Goal: Task Accomplishment & Management: Complete application form

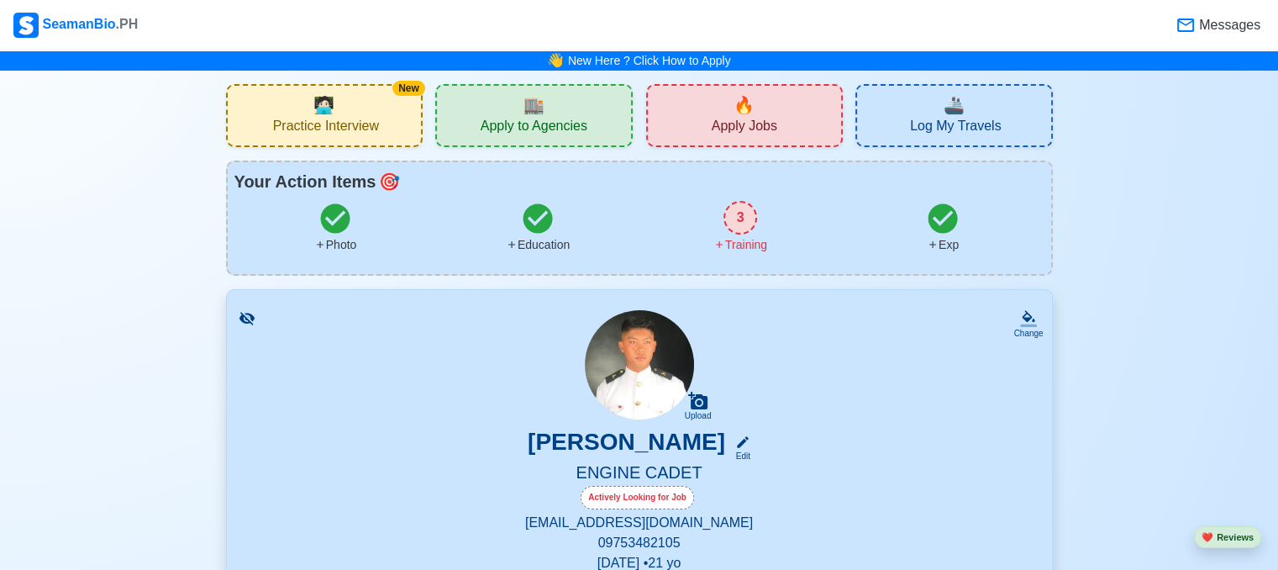
click at [578, 118] on span "Apply to Agencies" at bounding box center [533, 128] width 107 height 21
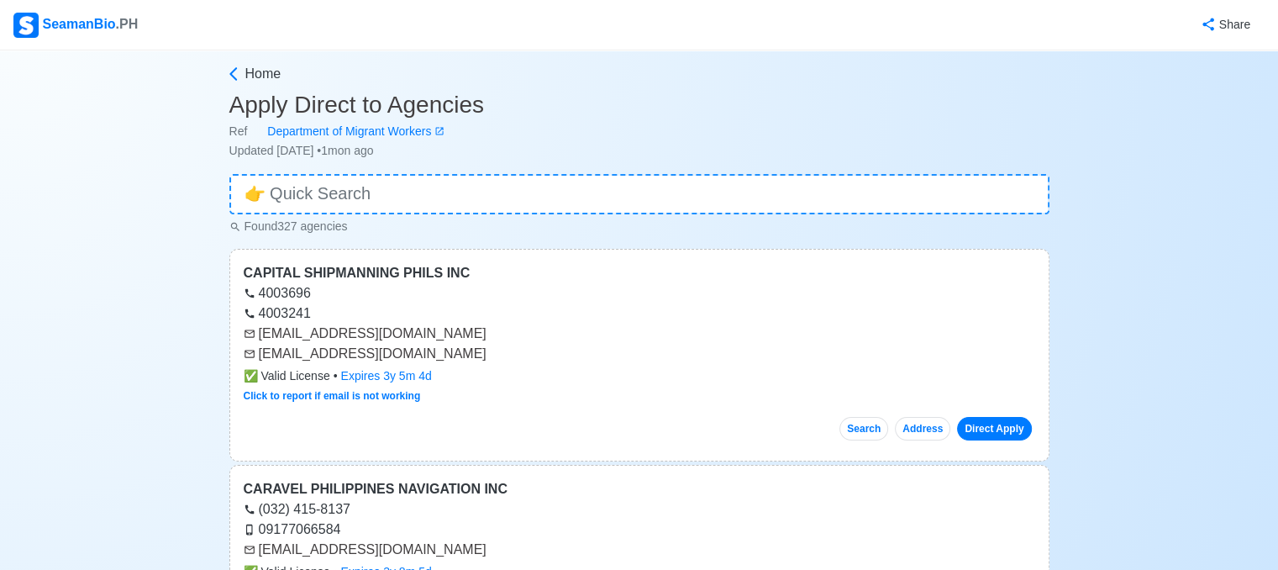
drag, startPoint x: 251, startPoint y: 350, endPoint x: 255, endPoint y: 333, distance: 17.3
click at [251, 350] on icon at bounding box center [250, 354] width 12 height 12
click at [250, 269] on div "CAPITAL SHIPMANNING PHILS INC" at bounding box center [639, 273] width 791 height 20
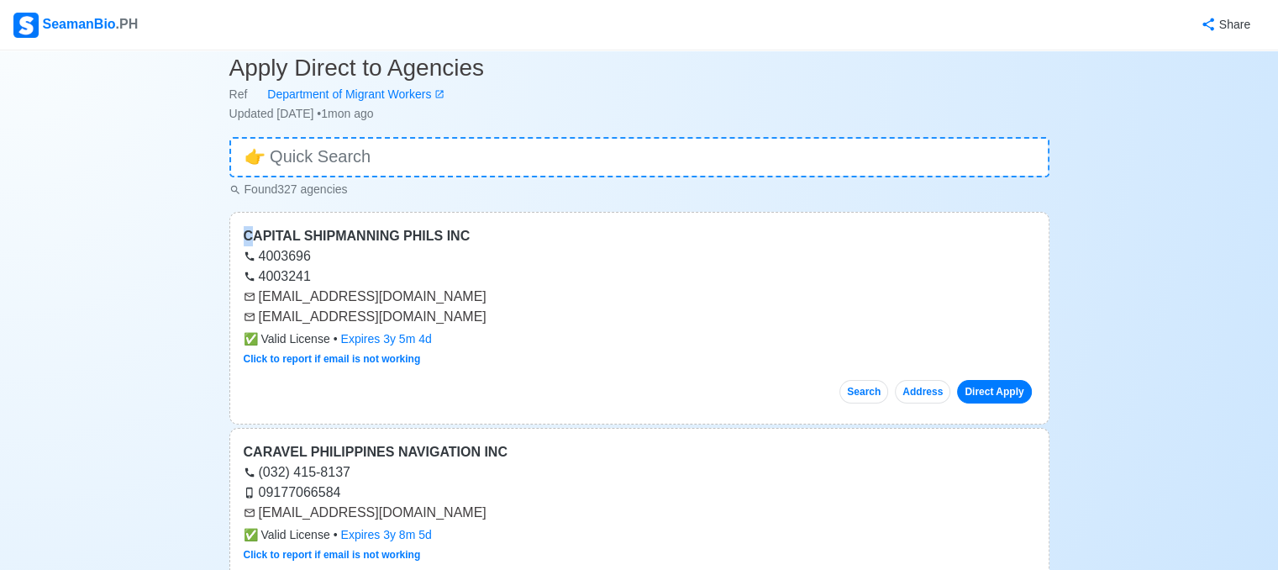
scroll to position [34, 0]
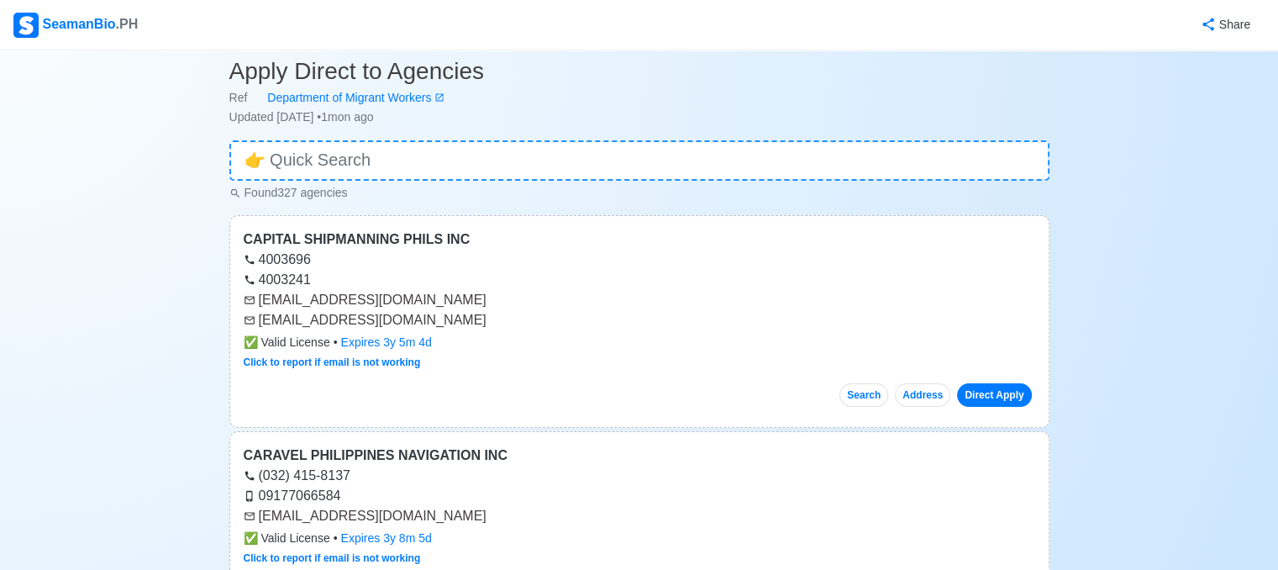
click at [239, 307] on div "CAPITAL SHIPMANNING PHILS INC 4003696 4003241 [EMAIL_ADDRESS][DOMAIN_NAME] [EMA…" at bounding box center [639, 321] width 820 height 213
click at [241, 295] on div "CAPITAL SHIPMANNING PHILS INC 4003696 4003241 [EMAIL_ADDRESS][DOMAIN_NAME] [EMA…" at bounding box center [639, 321] width 820 height 213
drag, startPoint x: 241, startPoint y: 295, endPoint x: 254, endPoint y: 299, distance: 13.3
click at [254, 299] on div "CAPITAL SHIPMANNING PHILS INC 4003696 4003241 [EMAIL_ADDRESS][DOMAIN_NAME] [EMA…" at bounding box center [639, 321] width 820 height 213
click at [433, 297] on div "[EMAIL_ADDRESS][DOMAIN_NAME]" at bounding box center [639, 300] width 791 height 20
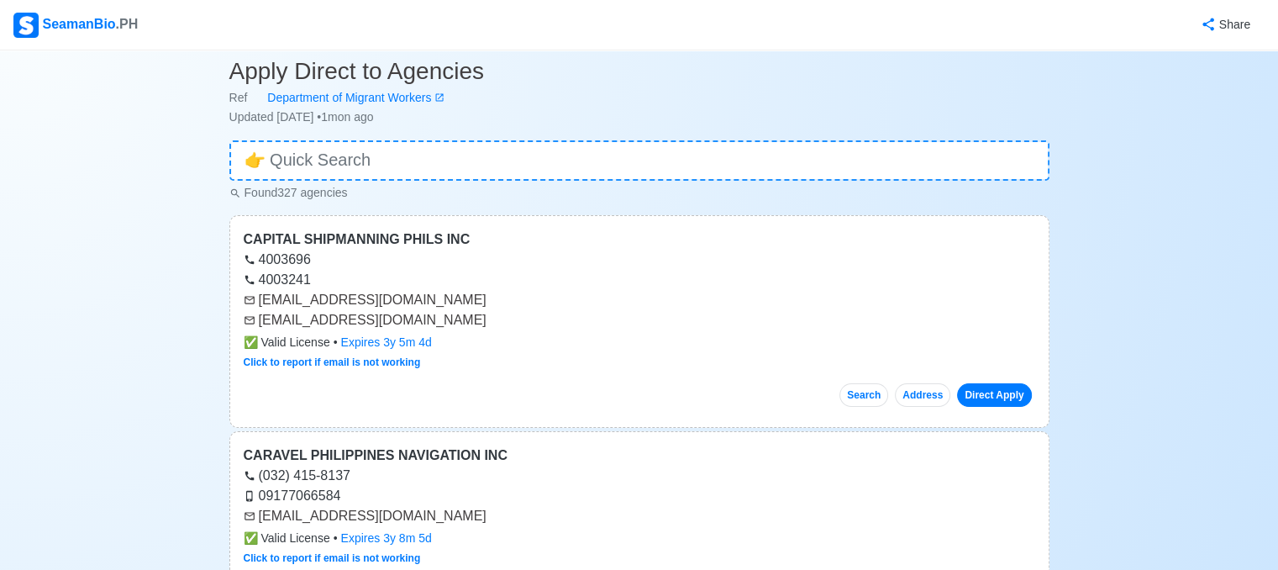
drag, startPoint x: 255, startPoint y: 295, endPoint x: 306, endPoint y: 297, distance: 51.3
click at [306, 297] on div "[EMAIL_ADDRESS][DOMAIN_NAME]" at bounding box center [639, 300] width 791 height 20
drag, startPoint x: 256, startPoint y: 303, endPoint x: 499, endPoint y: 303, distance: 242.8
click at [499, 303] on div "[EMAIL_ADDRESS][DOMAIN_NAME]" at bounding box center [639, 300] width 791 height 20
copy div "[EMAIL_ADDRESS][DOMAIN_NAME]"
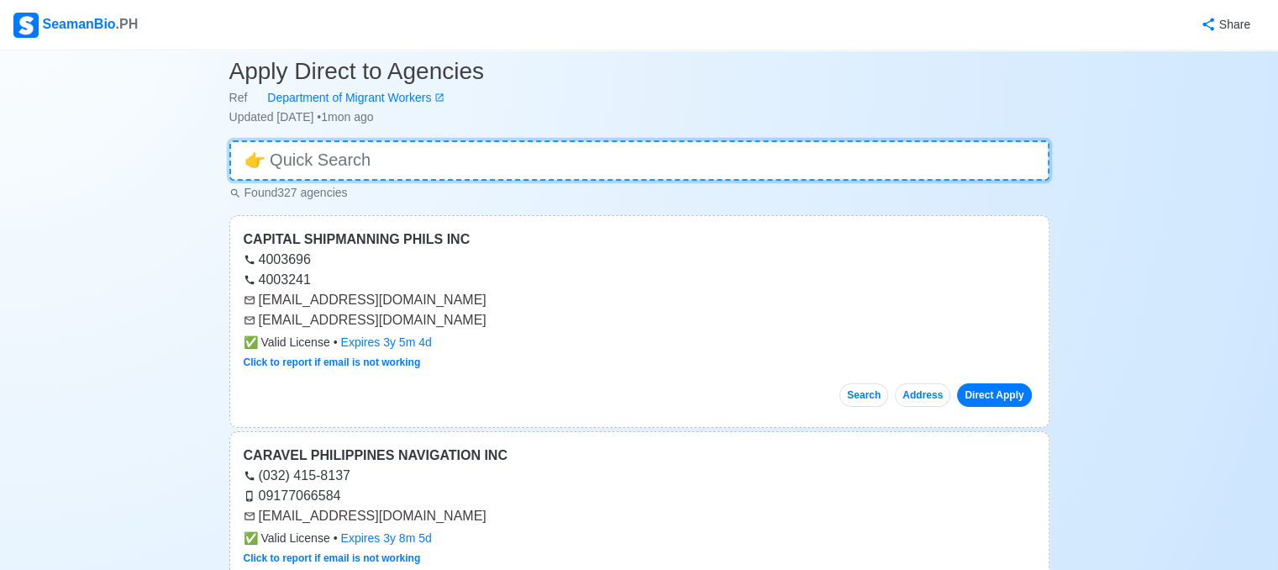
click at [524, 172] on input at bounding box center [639, 160] width 820 height 40
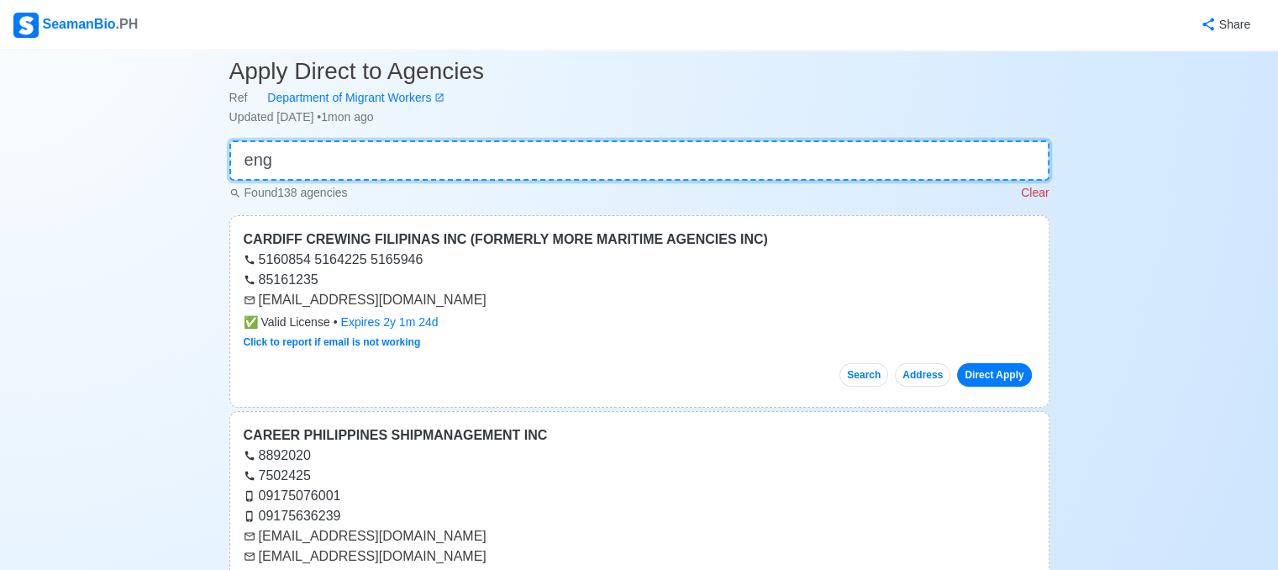
scroll to position [0, 0]
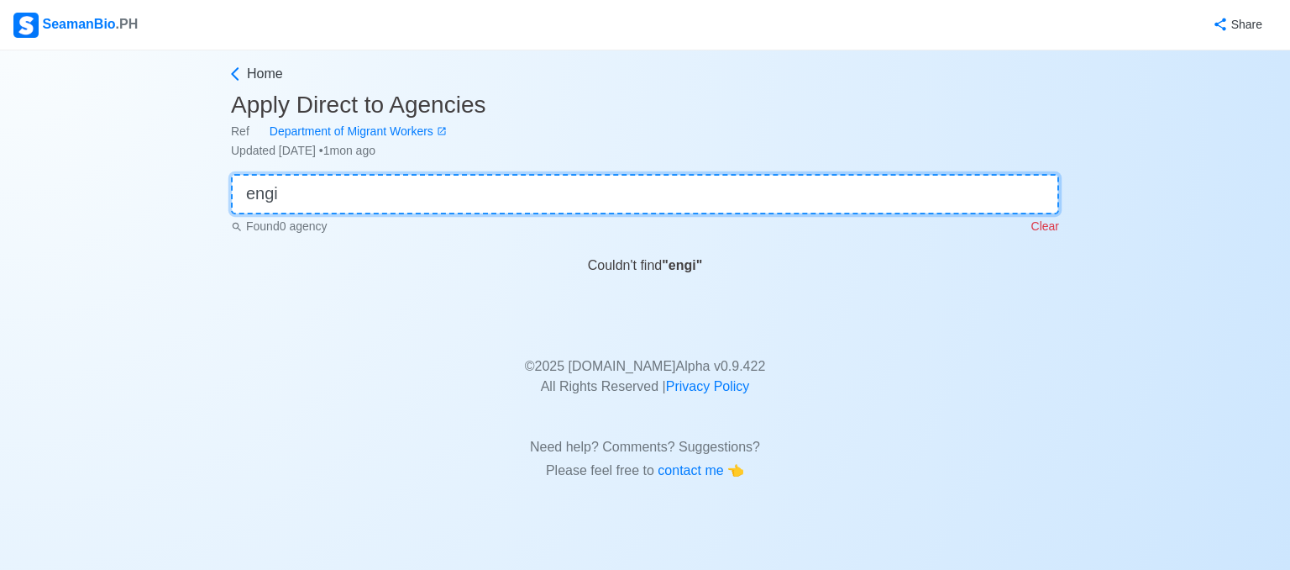
type input "engine cadet"
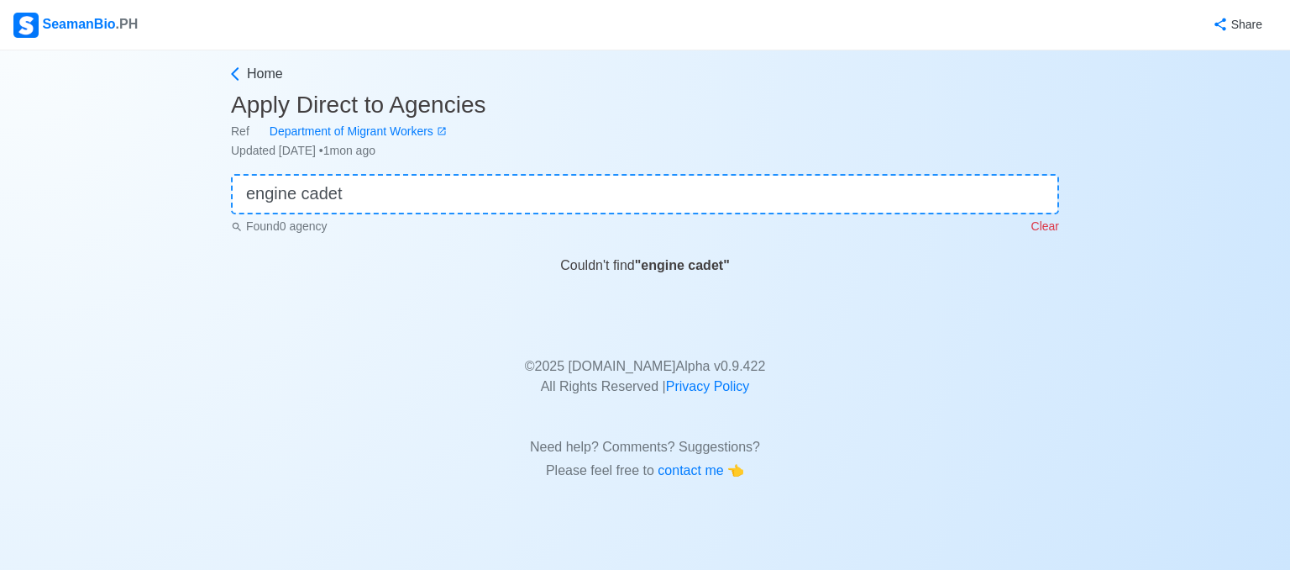
click at [1042, 226] on p "Clear" at bounding box center [1046, 227] width 28 height 18
click at [1042, 226] on div "Found 0 agency Clear" at bounding box center [645, 224] width 828 height 21
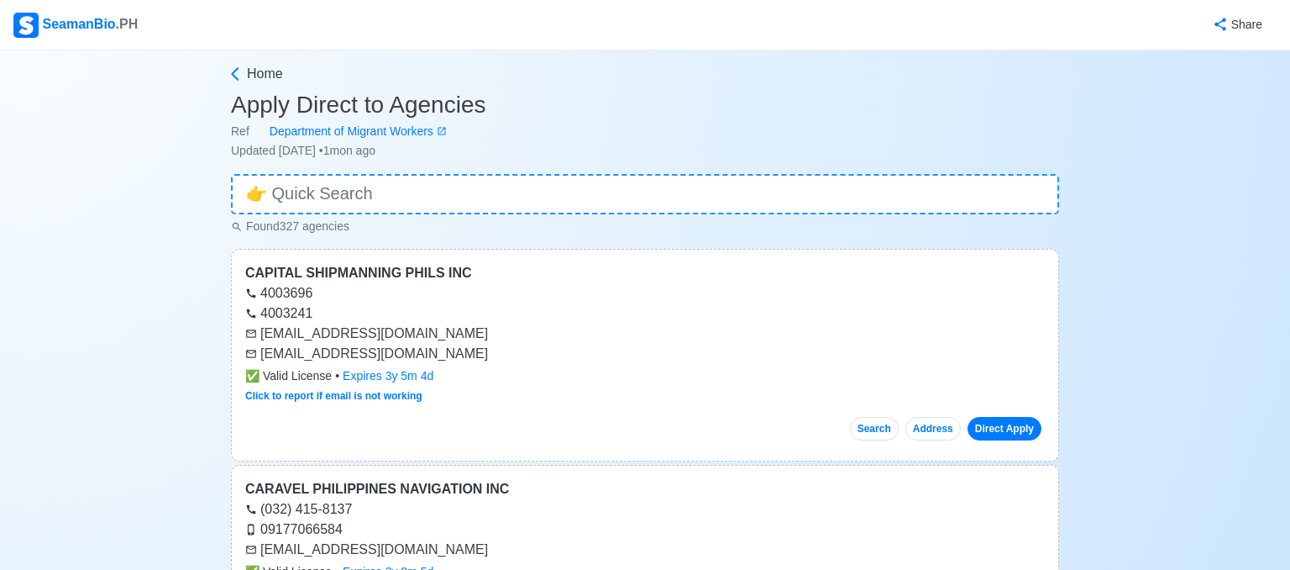
click at [1042, 226] on div "Found 327 agencies" at bounding box center [645, 224] width 828 height 21
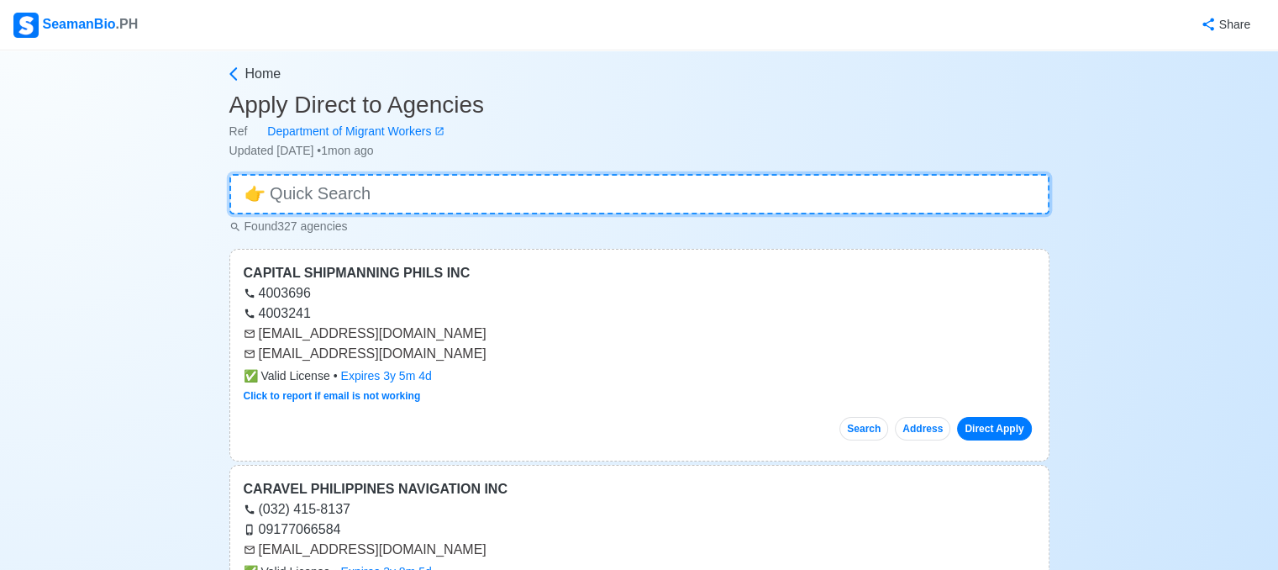
click at [335, 209] on input at bounding box center [639, 194] width 820 height 40
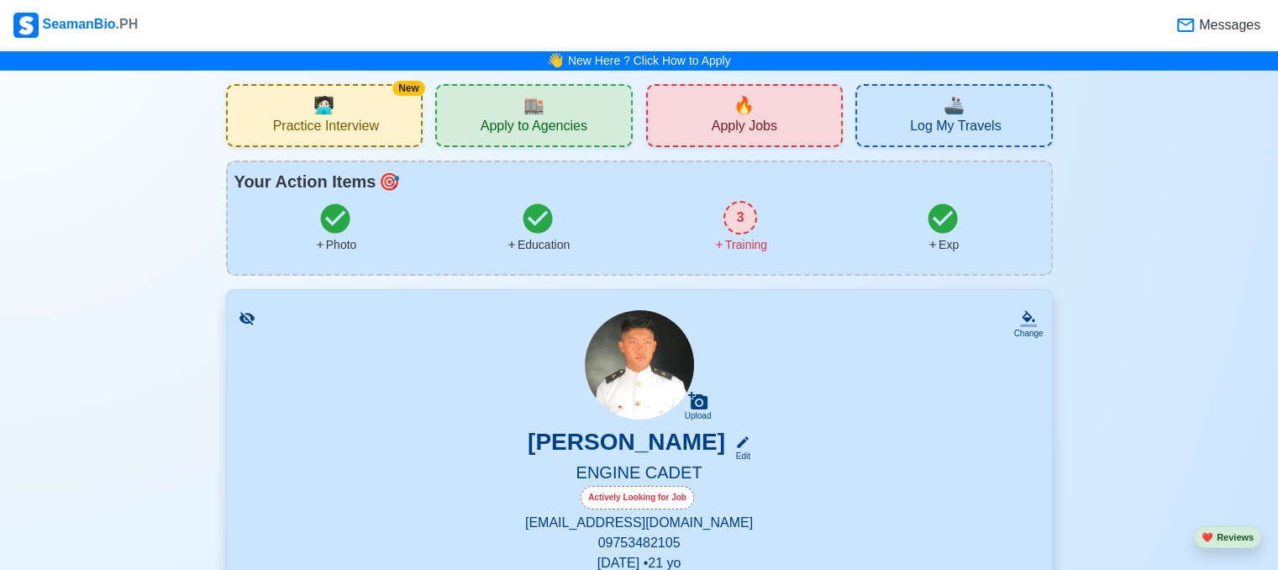
click at [709, 129] on div "🔥 Apply Jobs" at bounding box center [744, 115] width 197 height 63
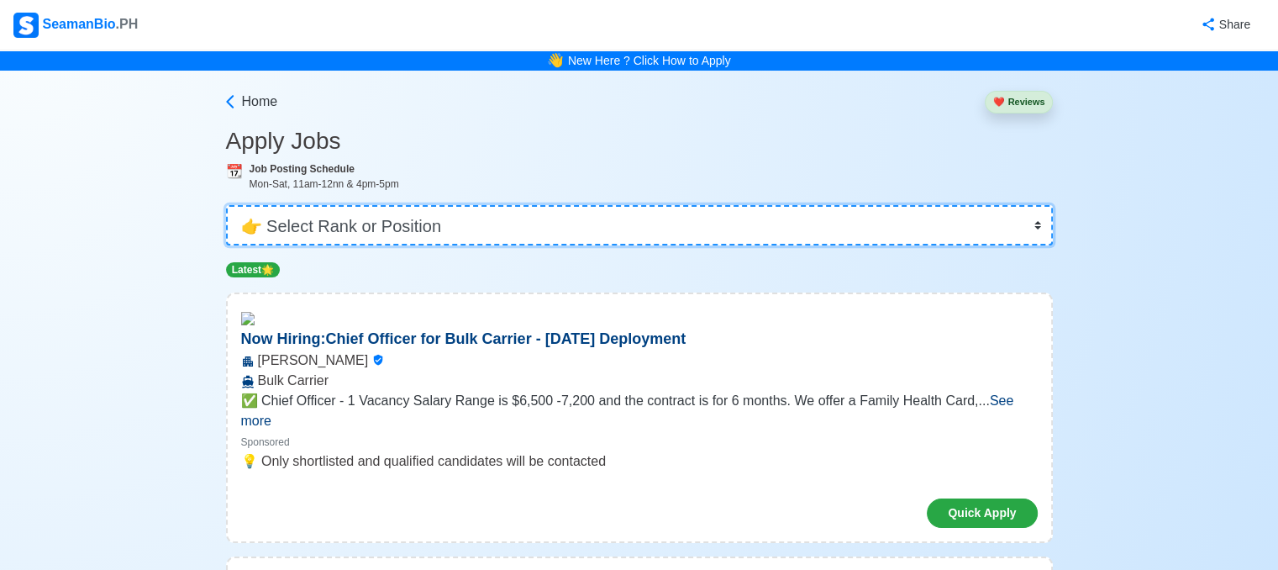
click at [1023, 232] on select "👉 Select Rank or Position Master Chief Officer 2nd Officer 3rd Officer Junior O…" at bounding box center [639, 225] width 827 height 40
click at [228, 205] on select "👉 Select Rank or Position Master Chief Officer 2nd Officer 3rd Officer Junior O…" at bounding box center [639, 225] width 827 height 40
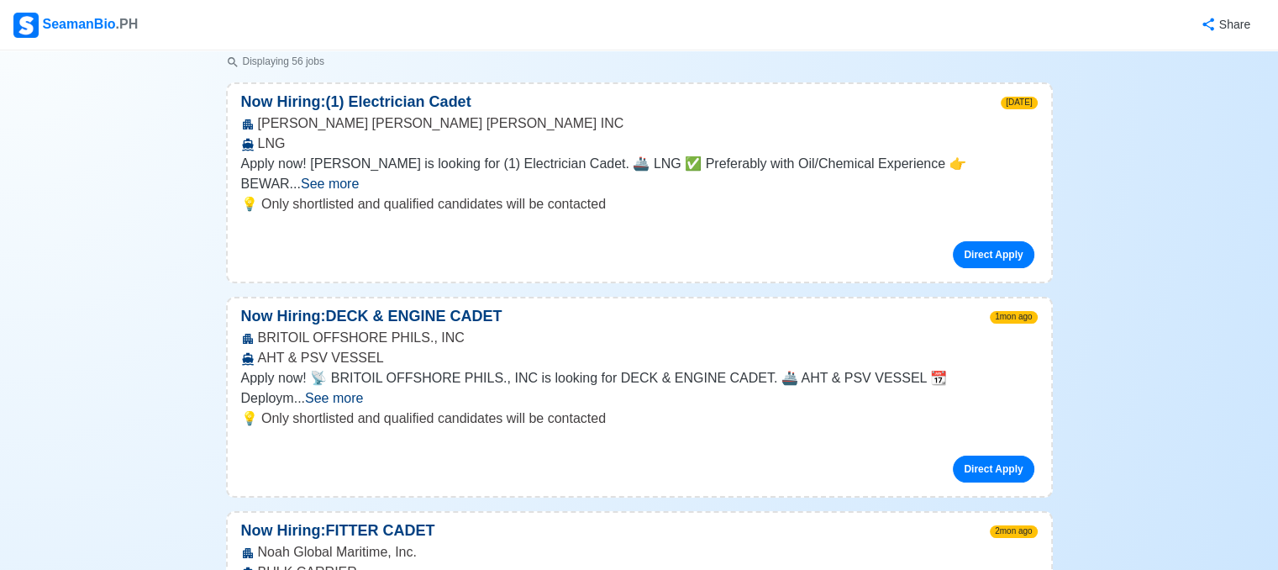
scroll to position [244, 0]
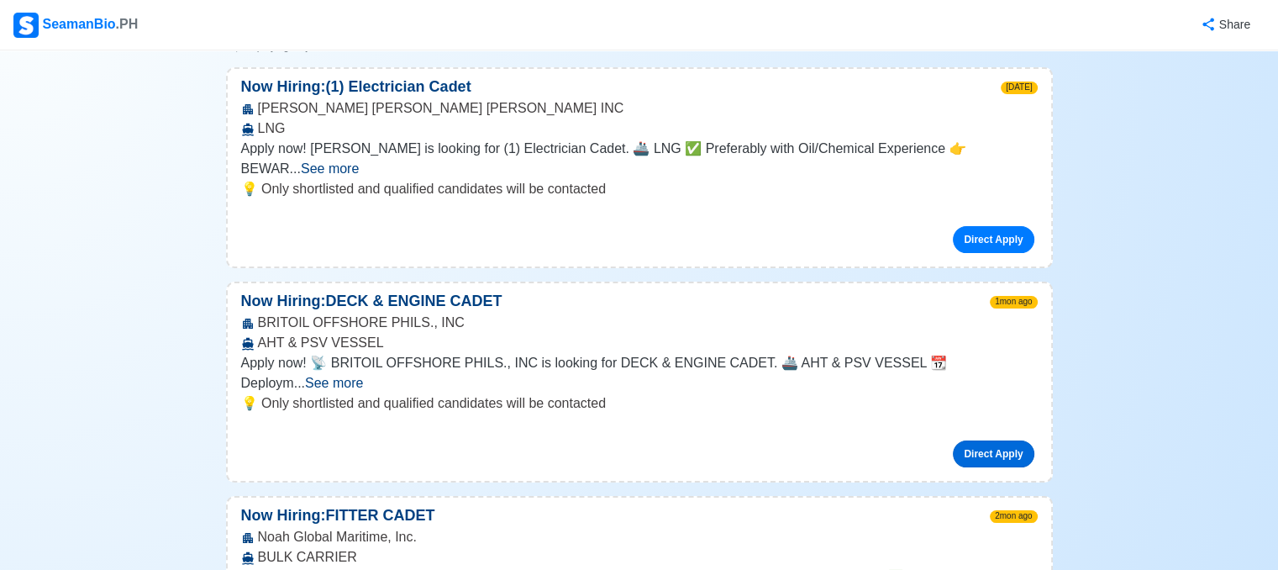
click at [986, 440] on link "Direct Apply" at bounding box center [993, 453] width 81 height 27
click at [363, 375] on span "See more" at bounding box center [334, 382] width 58 height 14
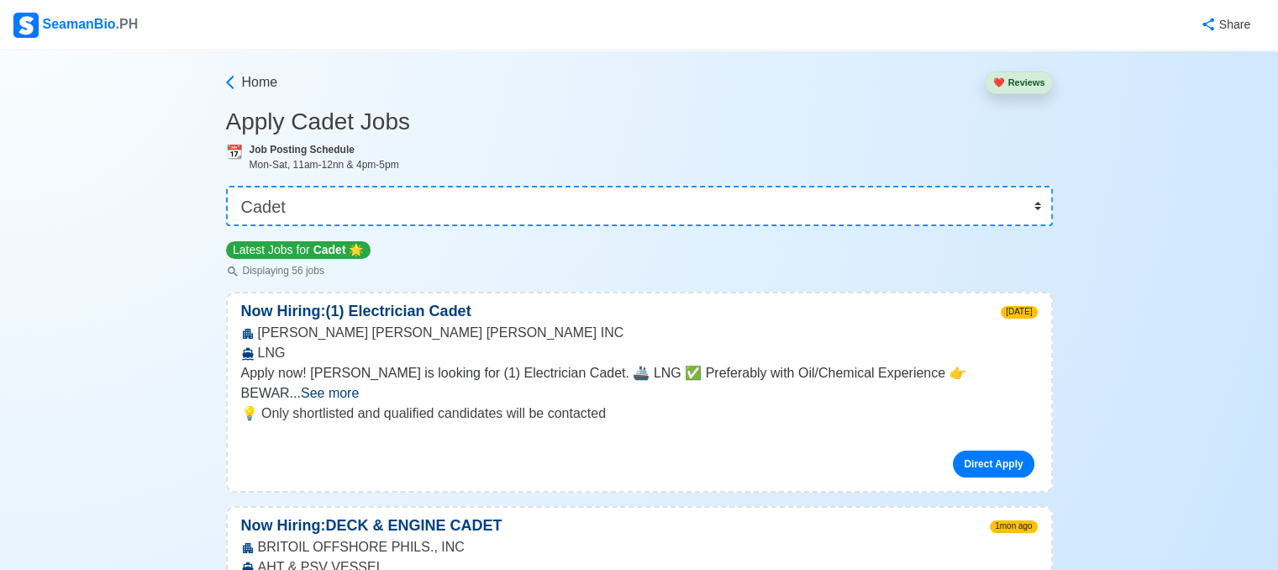
scroll to position [0, 0]
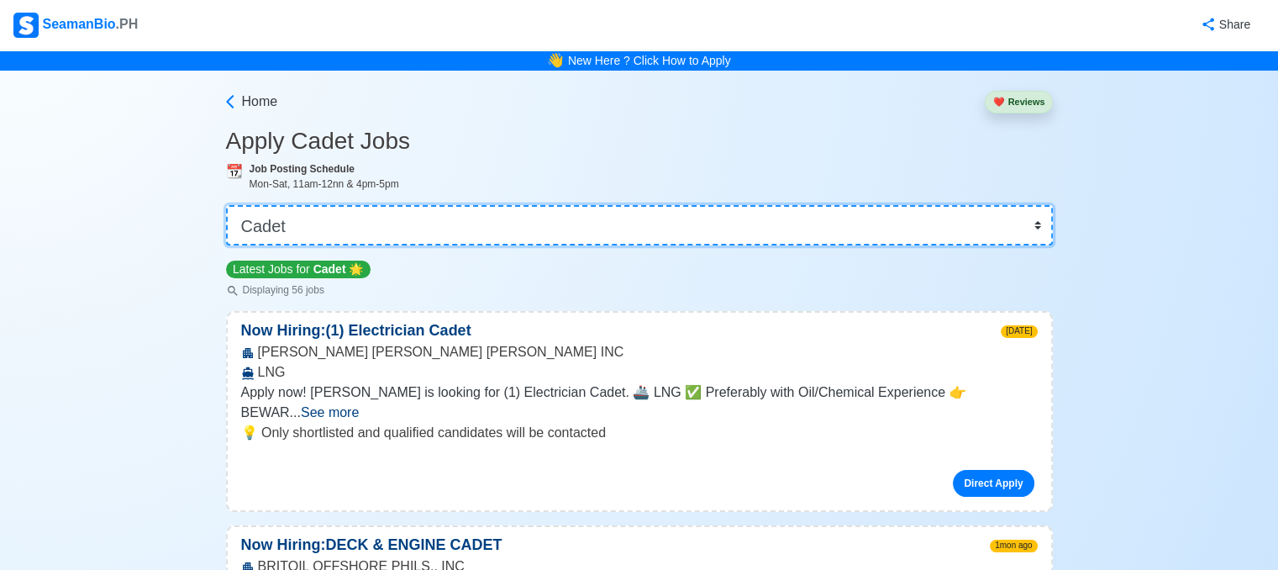
click at [1032, 219] on select "👉 Select Rank or Position Master Chief Officer 2nd Officer 3rd Officer Junior O…" at bounding box center [639, 225] width 827 height 40
select select "Wiper"
click at [228, 205] on select "👉 Select Rank or Position Master Chief Officer 2nd Officer 3rd Officer Junior O…" at bounding box center [639, 225] width 827 height 40
